Goal: Task Accomplishment & Management: Complete application form

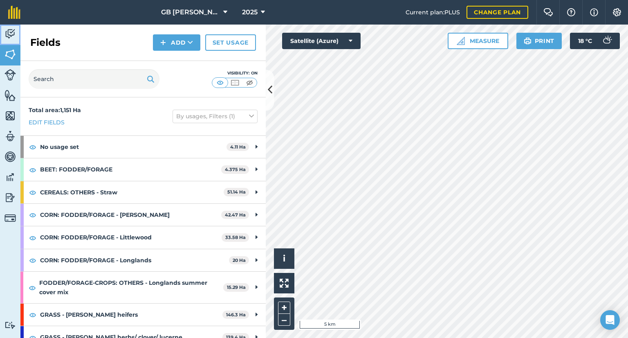
click at [12, 34] on img at bounding box center [9, 34] width 11 height 12
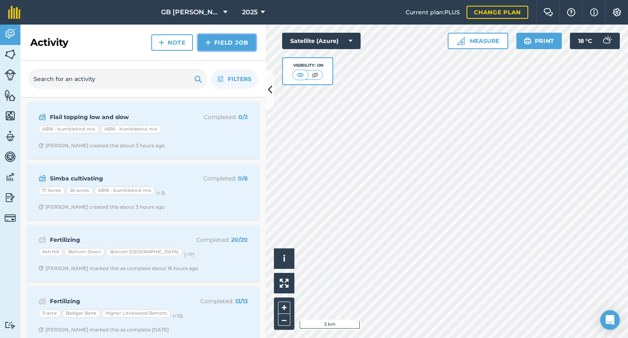
click at [215, 41] on link "Field Job" at bounding box center [227, 42] width 58 height 16
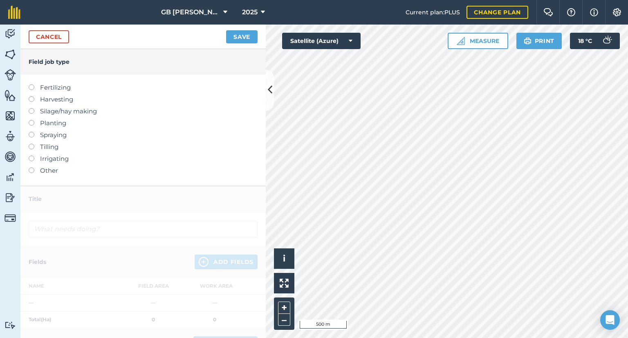
click at [61, 85] on label "Fertilizing" at bounding box center [143, 88] width 229 height 10
type input "Fertilizing"
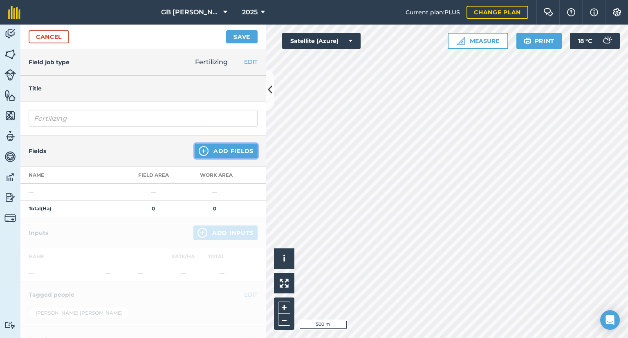
click at [244, 148] on button "Add Fields" at bounding box center [226, 151] width 63 height 15
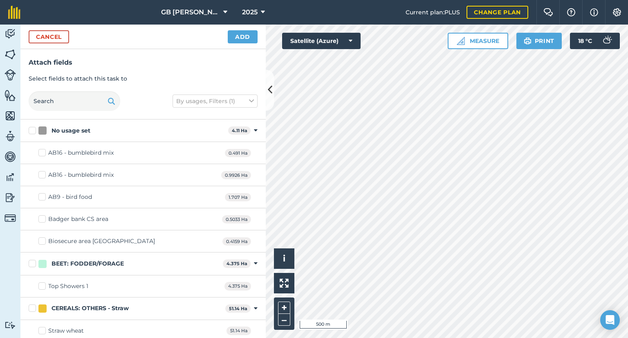
checkbox input "true"
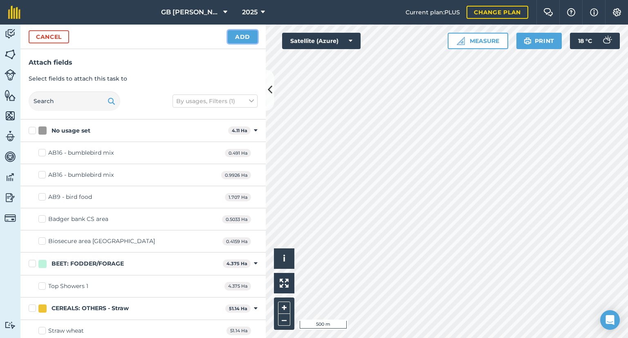
click at [240, 34] on button "Add" at bounding box center [243, 36] width 30 height 13
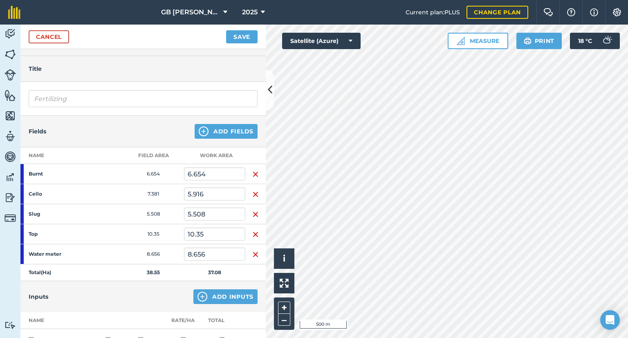
scroll to position [20, 0]
click at [222, 135] on button "Add Fields" at bounding box center [226, 131] width 63 height 15
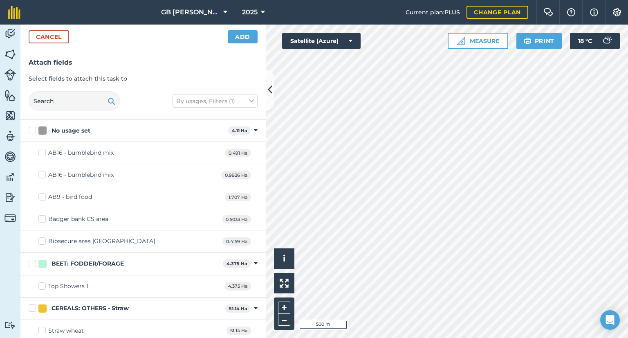
checkbox input "true"
click at [246, 41] on button "Add" at bounding box center [243, 36] width 30 height 13
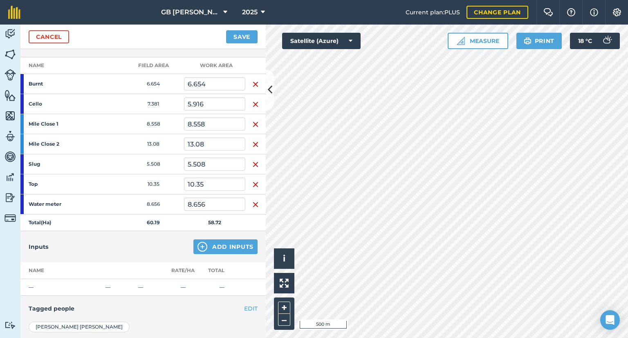
scroll to position [110, 0]
